Goal: Task Accomplishment & Management: Complete application form

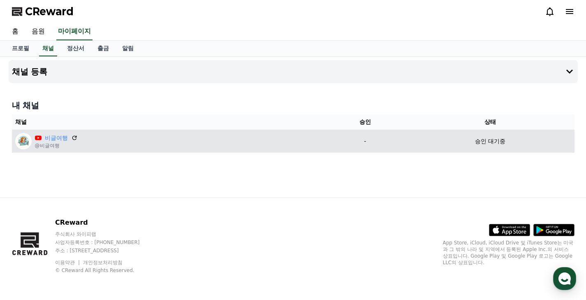
scroll to position [344, 0]
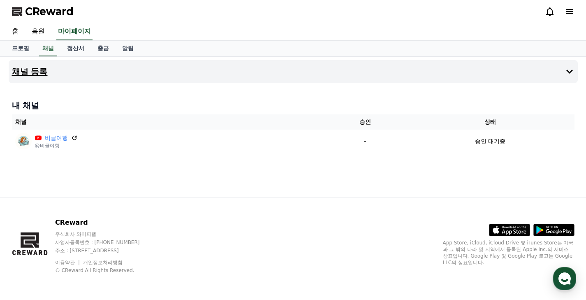
click at [31, 73] on h4 "채널 등록" at bounding box center [30, 71] width 36 height 9
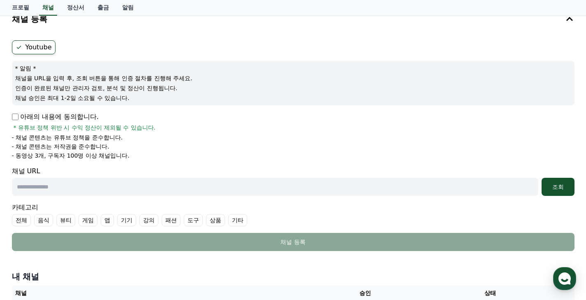
scroll to position [69, 0]
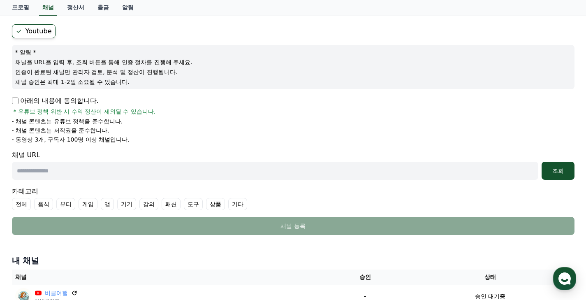
click at [252, 173] on input "text" at bounding box center [275, 171] width 526 height 18
click at [146, 186] on div "카테고리 전체 음식 뷰티 게임 앱 기기 강의 패션 도구 상품 기타" at bounding box center [293, 198] width 562 height 24
click at [151, 174] on input "text" at bounding box center [275, 171] width 526 height 18
paste input "**********"
type input "**********"
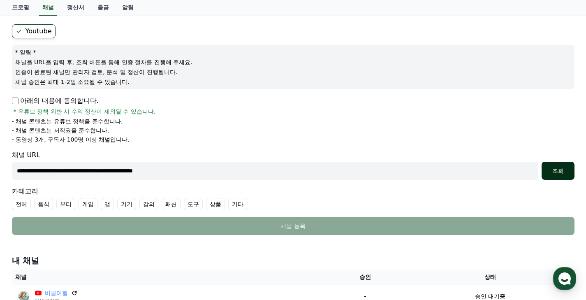
click at [566, 171] on div "조회" at bounding box center [558, 171] width 26 height 8
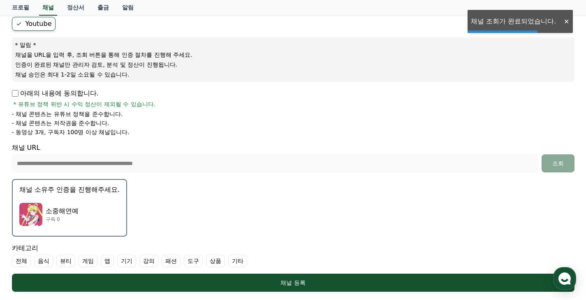
scroll to position [102, 0]
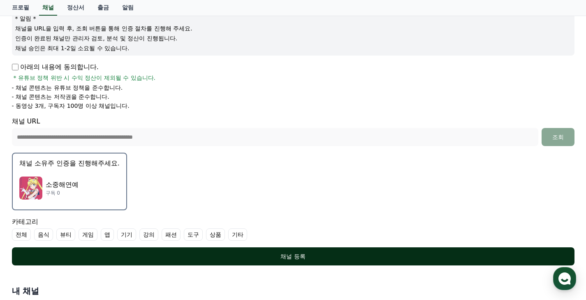
click at [116, 256] on div "채널 등록" at bounding box center [293, 256] width 530 height 8
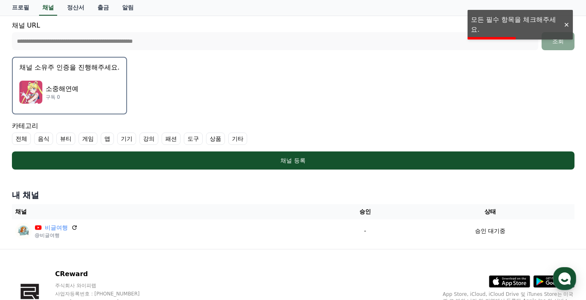
scroll to position [156, 0]
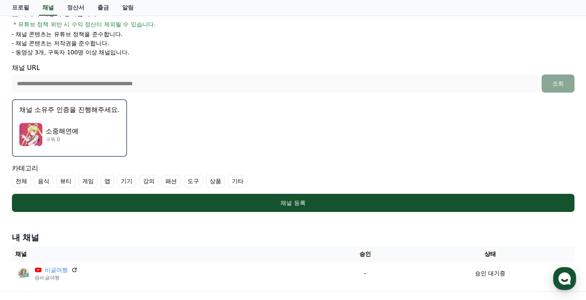
click at [228, 184] on label "기타" at bounding box center [237, 181] width 19 height 12
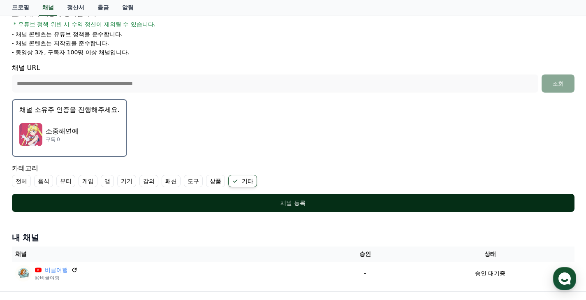
click at [216, 196] on button "채널 등록" at bounding box center [293, 203] width 562 height 18
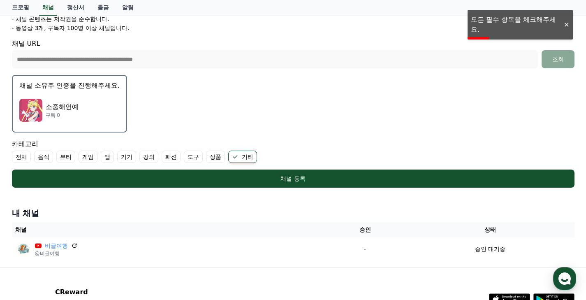
scroll to position [111, 0]
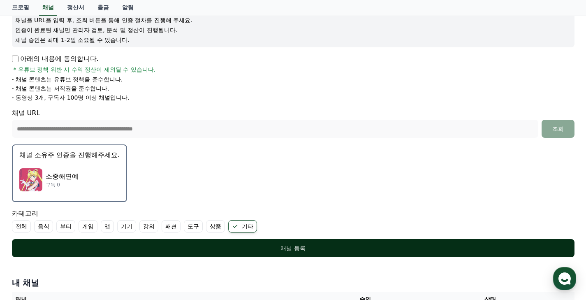
click at [149, 254] on button "채널 등록" at bounding box center [293, 248] width 562 height 18
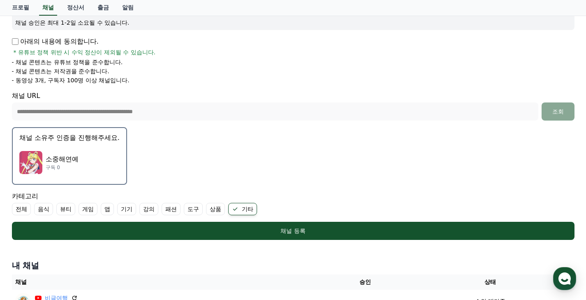
scroll to position [141, 0]
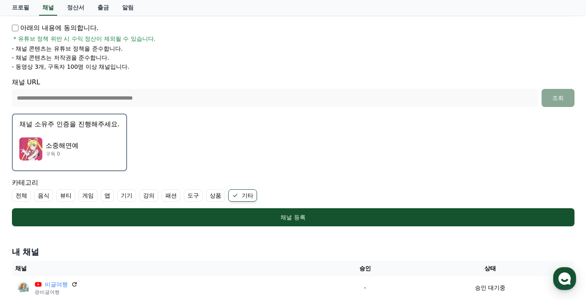
click at [87, 139] on div "소중해연예 구독 0" at bounding box center [69, 148] width 100 height 33
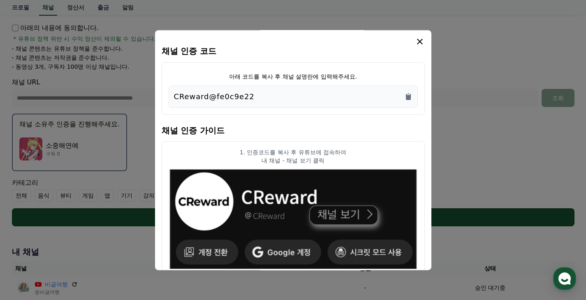
click at [287, 95] on div "CReward@fe0c9e22" at bounding box center [293, 97] width 238 height 12
click at [407, 97] on icon "Copy to clipboard" at bounding box center [408, 97] width 5 height 6
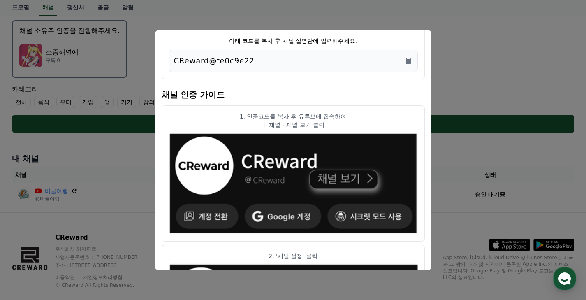
scroll to position [2, 0]
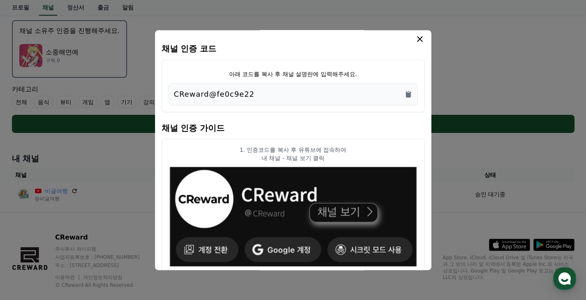
click at [420, 39] on icon "modal" at bounding box center [420, 39] width 6 height 6
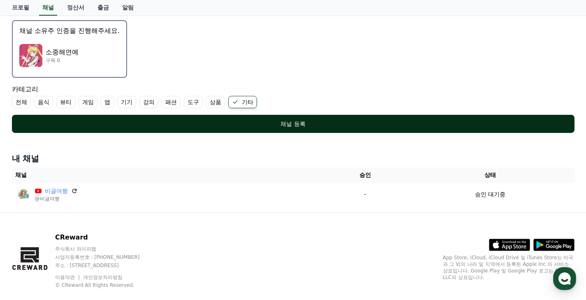
click at [206, 124] on div "채널 등록" at bounding box center [293, 124] width 530 height 8
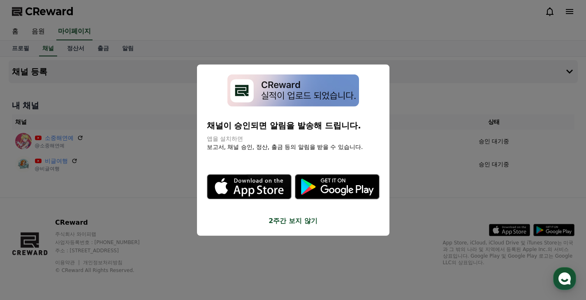
click at [274, 216] on button "2주간 보지 않기" at bounding box center [293, 221] width 173 height 10
